Goal: Find specific page/section: Find specific page/section

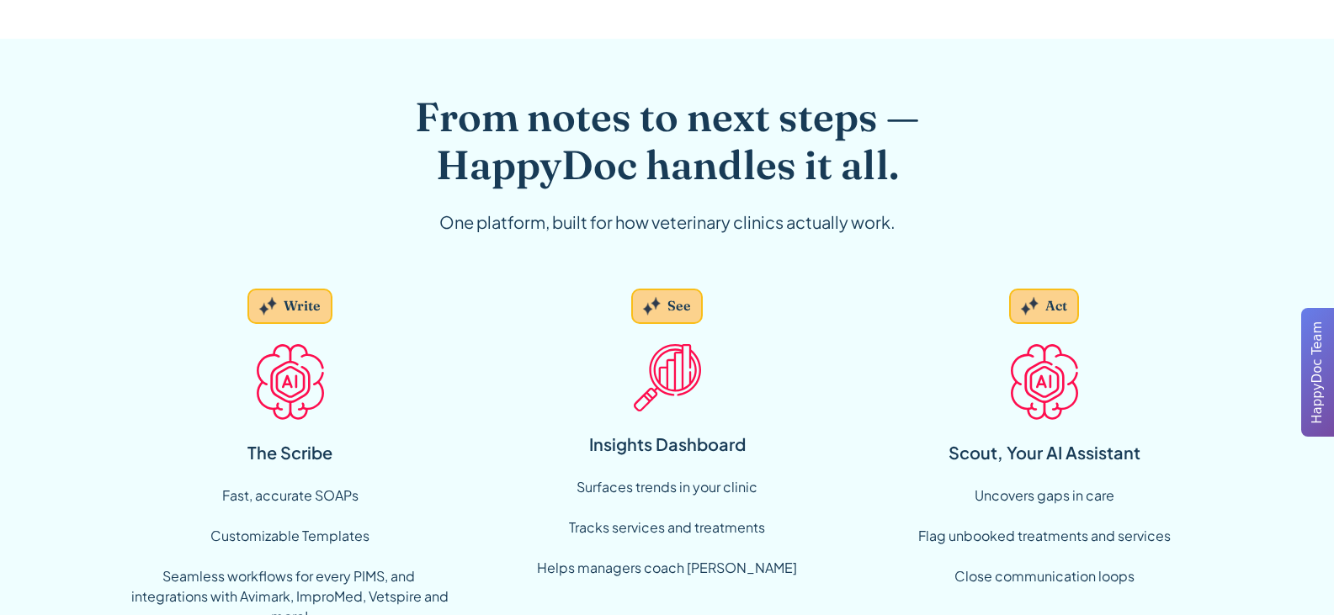
scroll to position [1094, 0]
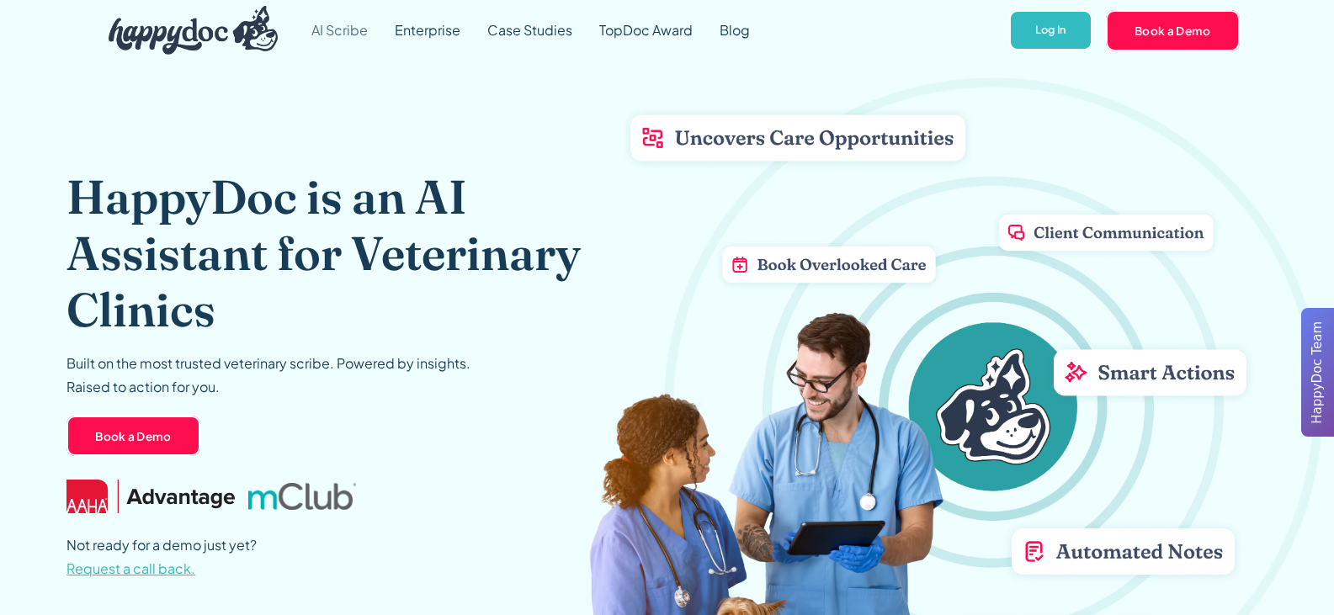
click at [343, 24] on link "AI Scribe" at bounding box center [339, 30] width 83 height 61
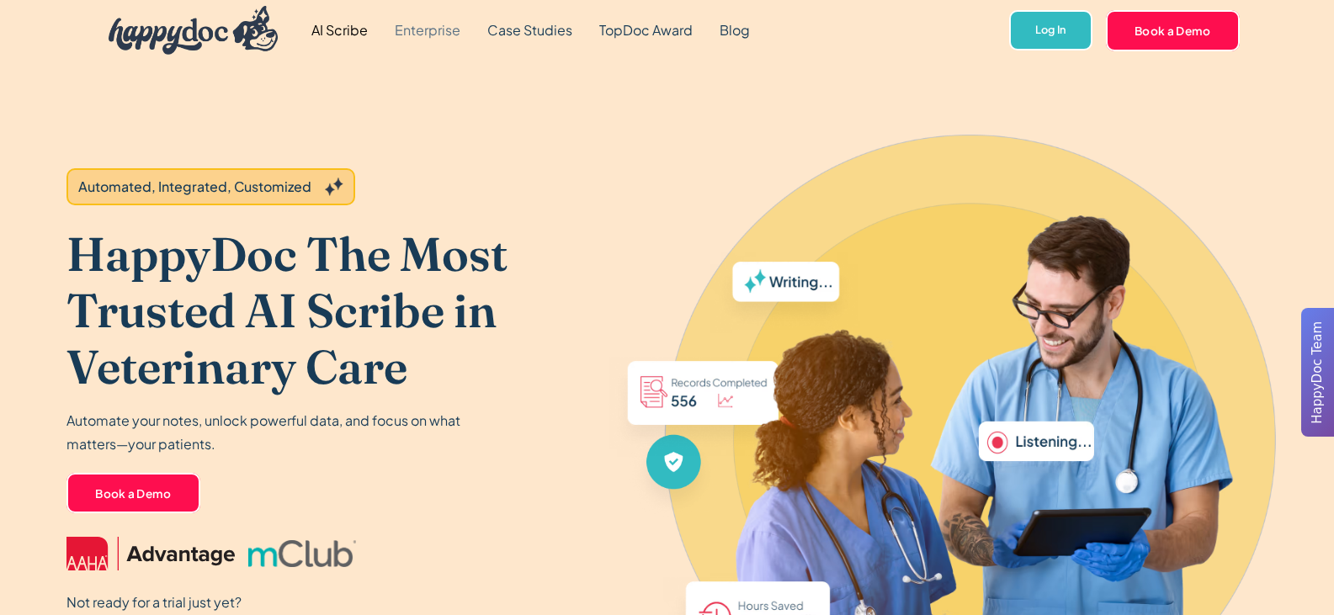
click at [431, 32] on link "Enterprise" at bounding box center [427, 30] width 93 height 61
